Goal: Task Accomplishment & Management: Manage account settings

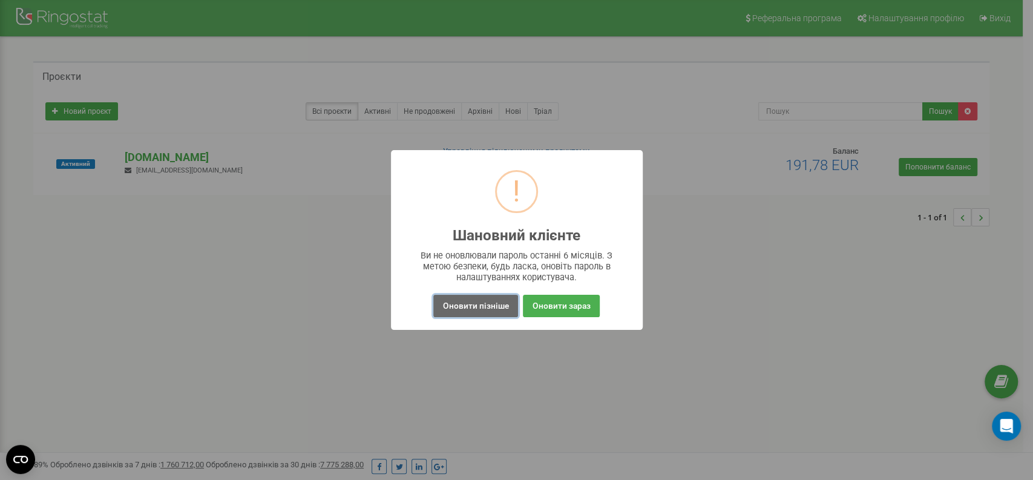
click at [468, 300] on button "Оновити пізніше" at bounding box center [475, 306] width 84 height 22
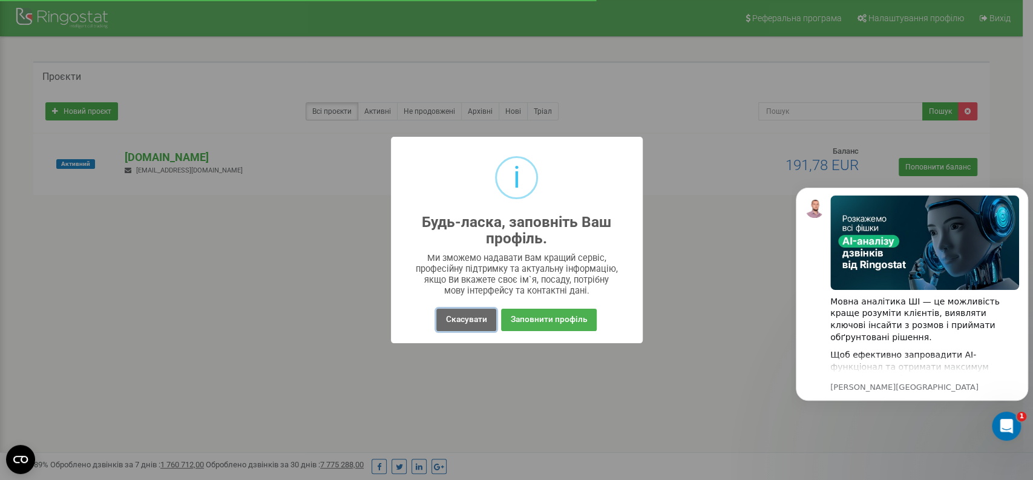
click at [461, 324] on button "Скасувати" at bounding box center [465, 320] width 59 height 22
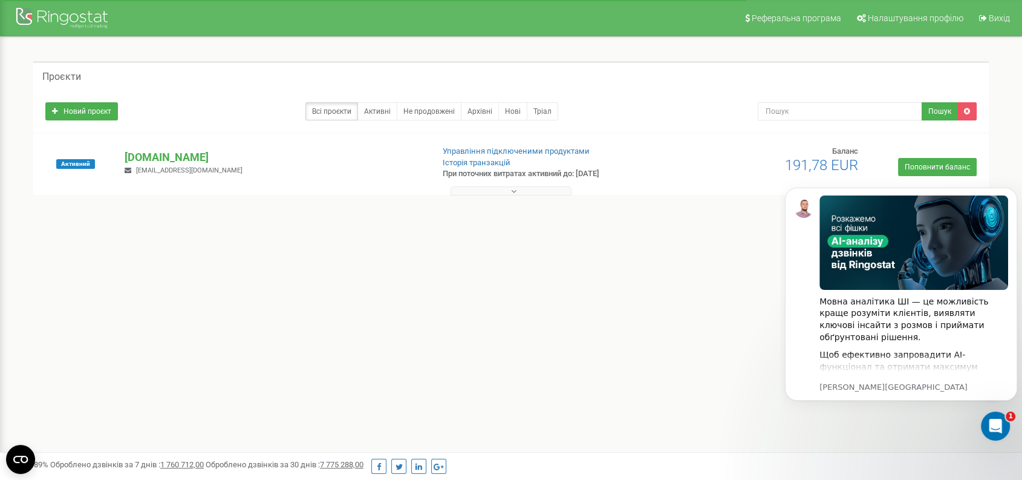
click at [522, 330] on div "Реферальна програма Налаштування профілю Вихід Проєкти Новий проєкт Всі проєкти…" at bounding box center [511, 363] width 1022 height 726
click at [24, 13] on div at bounding box center [63, 19] width 97 height 29
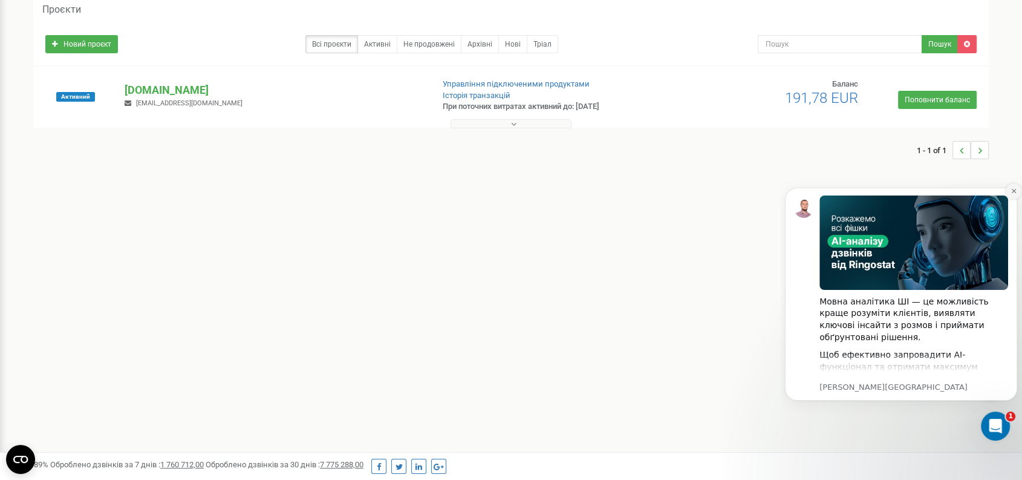
click at [1013, 189] on icon "Dismiss notification" at bounding box center [1014, 191] width 7 height 7
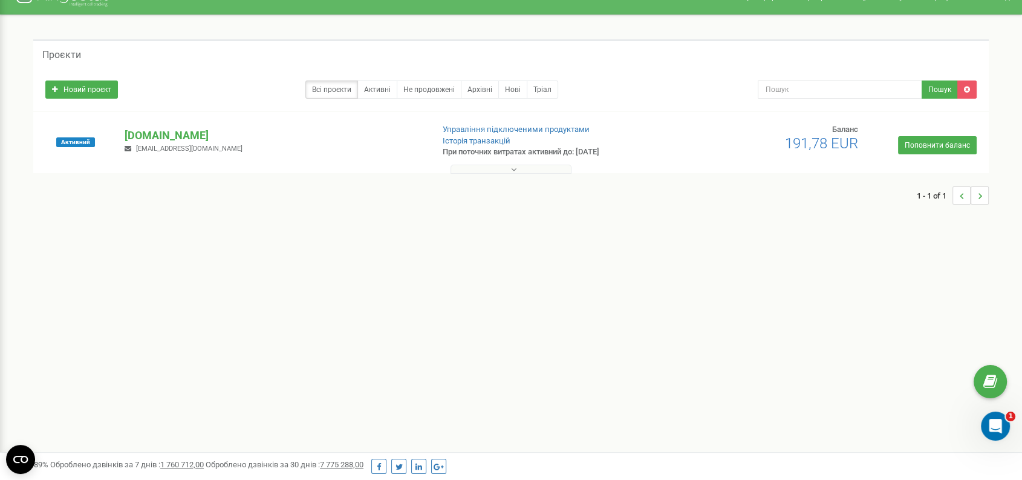
scroll to position [0, 0]
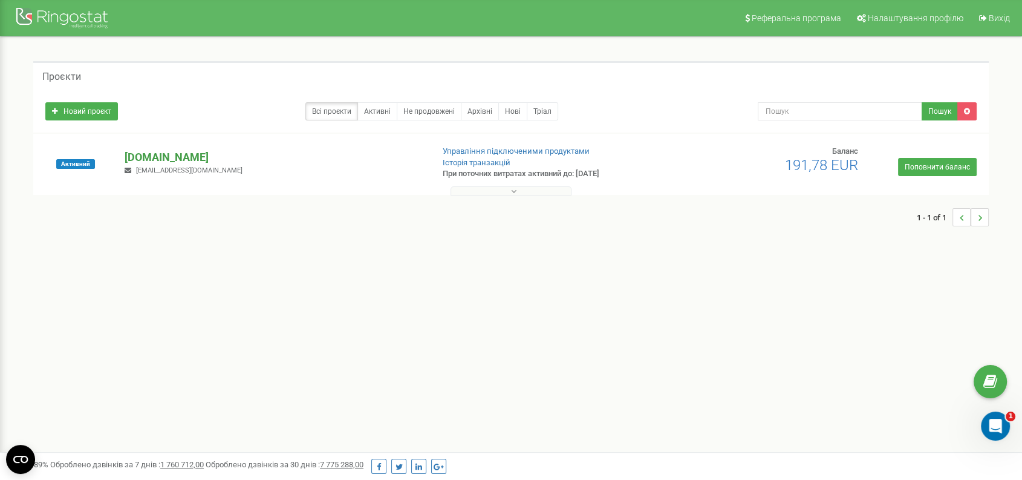
click at [165, 159] on p "[DOMAIN_NAME]" at bounding box center [274, 157] width 298 height 16
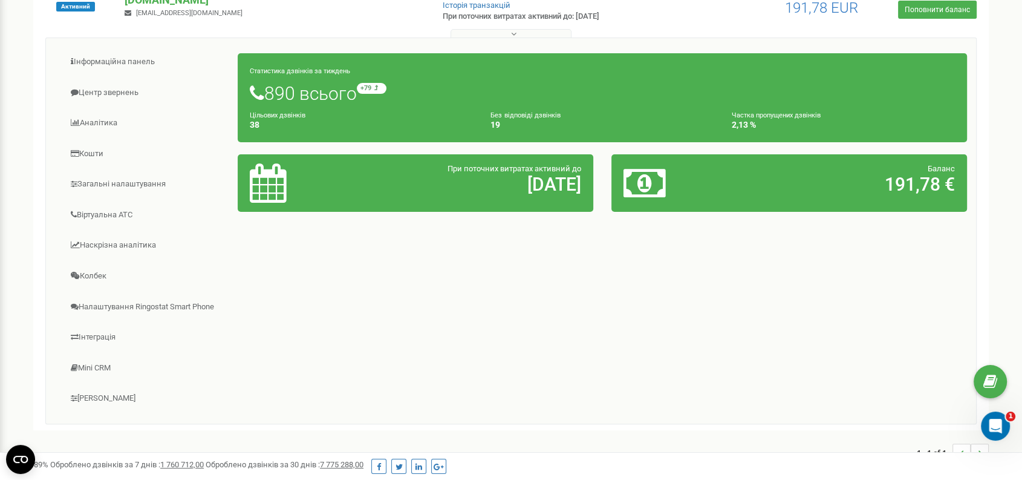
scroll to position [134, 0]
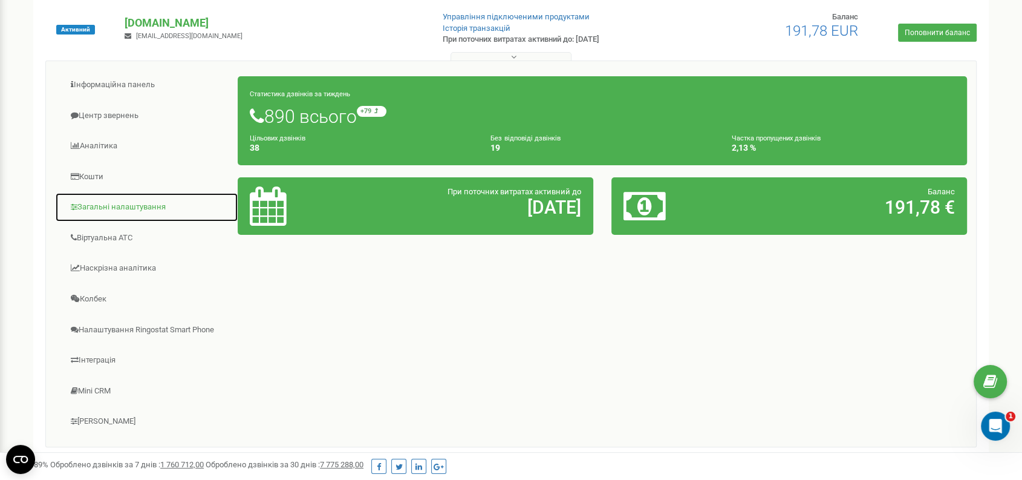
click at [123, 212] on link "Загальні налаштування" at bounding box center [146, 207] width 183 height 30
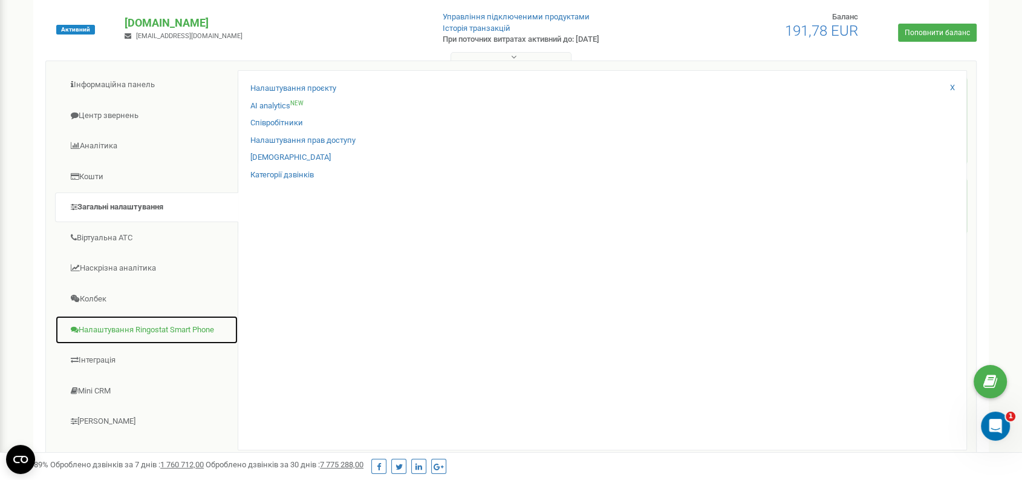
click at [136, 334] on link "Налаштування Ringostat Smart Phone" at bounding box center [146, 330] width 183 height 30
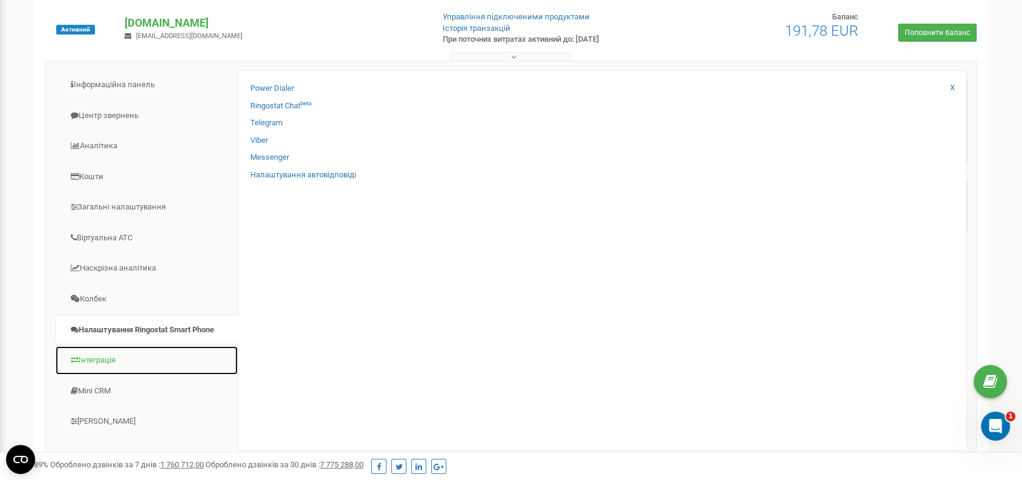
click at [117, 353] on link "Інтеграція" at bounding box center [146, 360] width 183 height 30
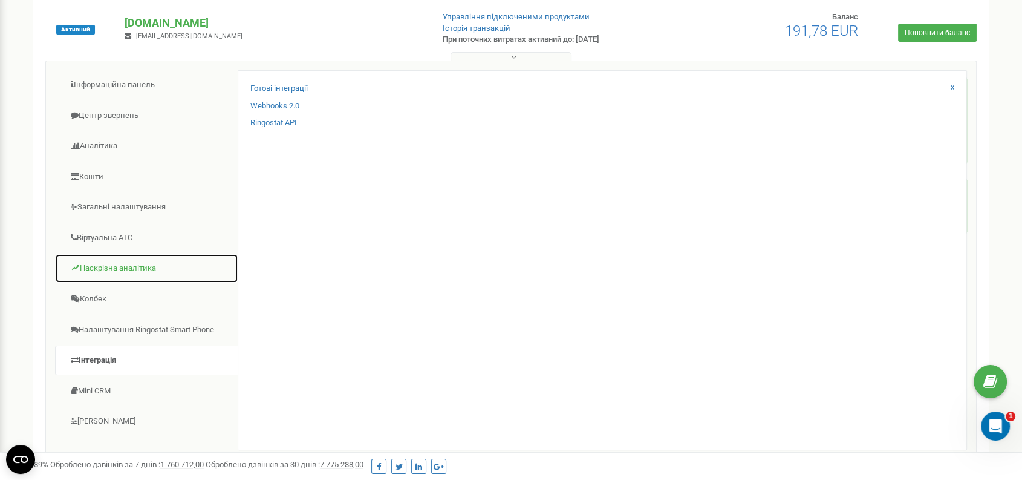
click at [138, 269] on link "Наскрізна аналітика" at bounding box center [146, 268] width 183 height 30
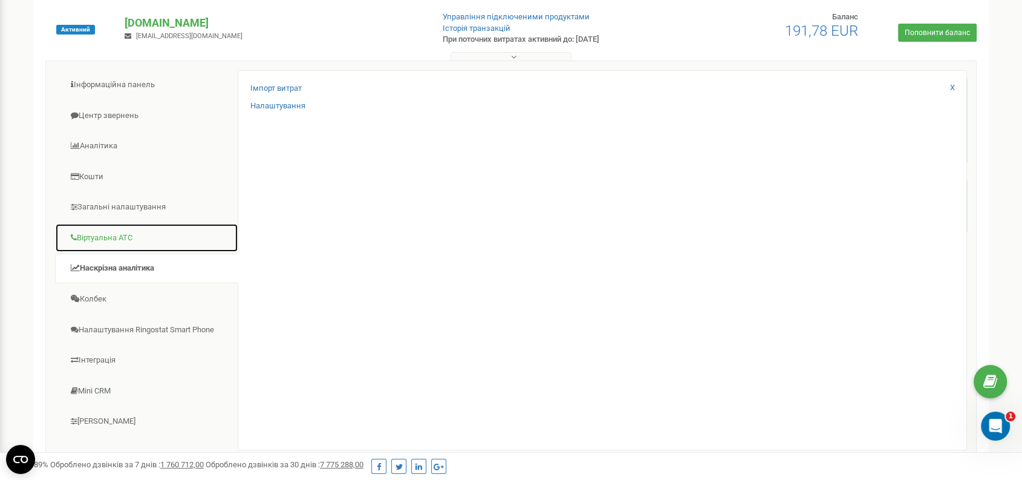
click at [119, 240] on link "Віртуальна АТС" at bounding box center [146, 238] width 183 height 30
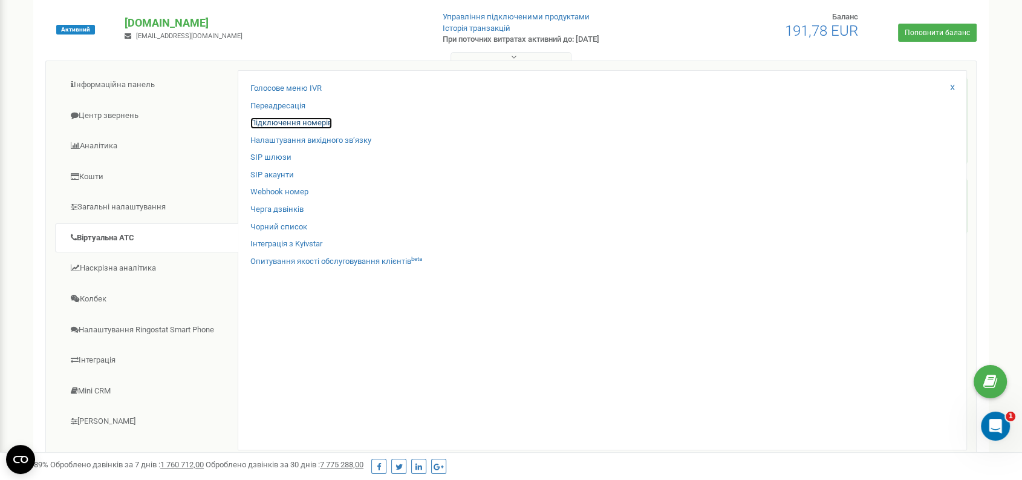
click at [310, 126] on link "Підключення номерів" at bounding box center [291, 122] width 82 height 11
